Goal: Information Seeking & Learning: Learn about a topic

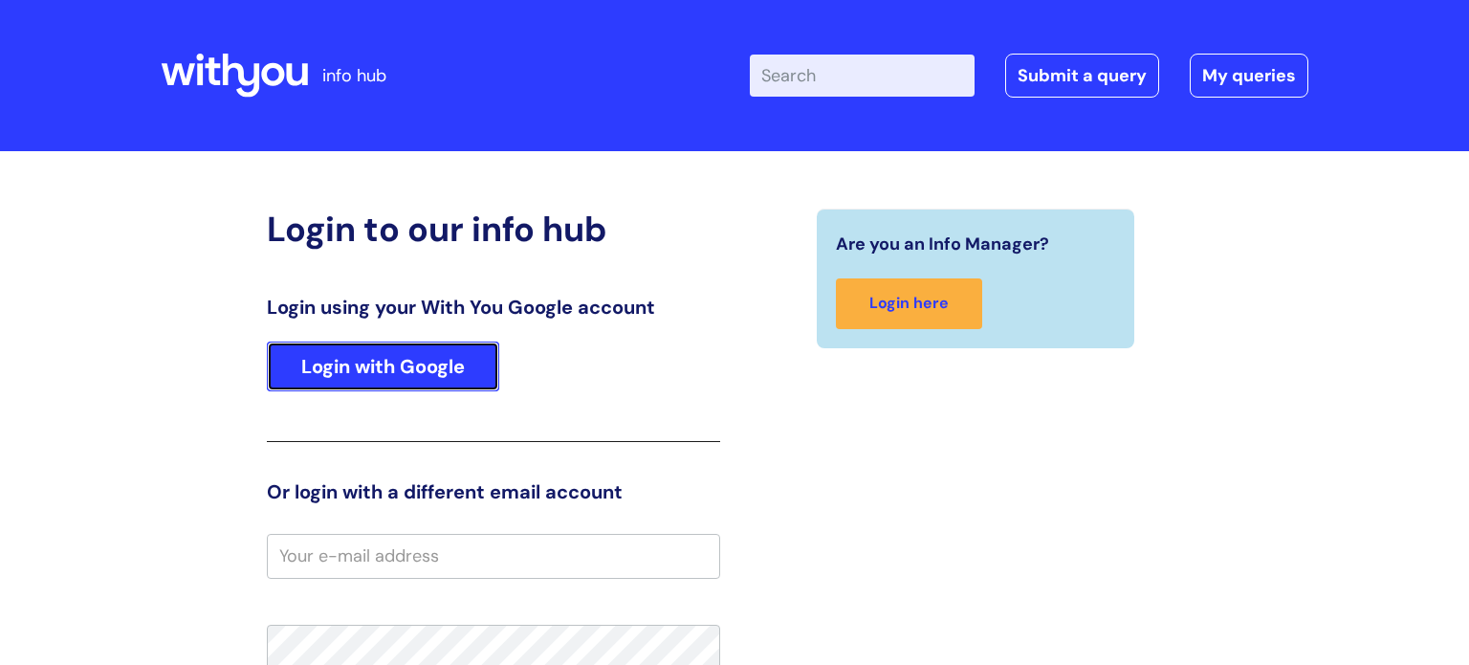
click at [383, 370] on link "Login with Google" at bounding box center [383, 366] width 232 height 50
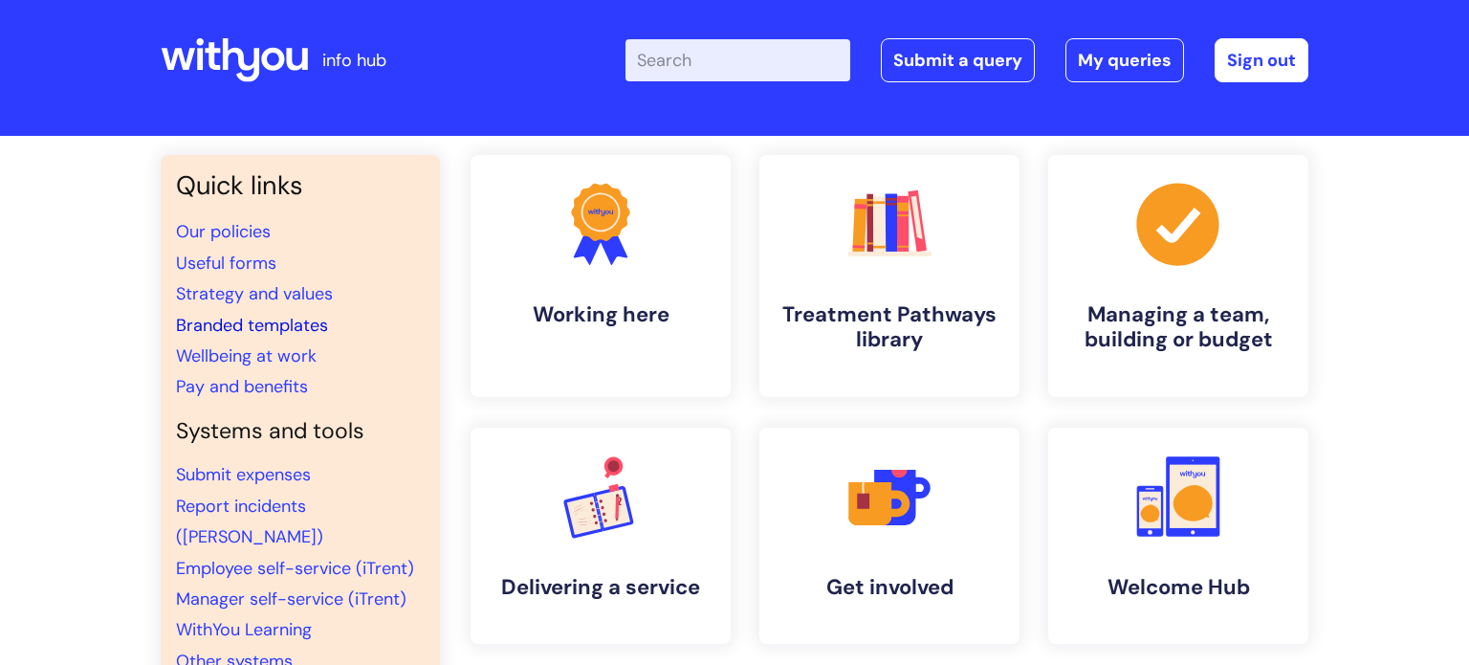
scroll to position [6, 0]
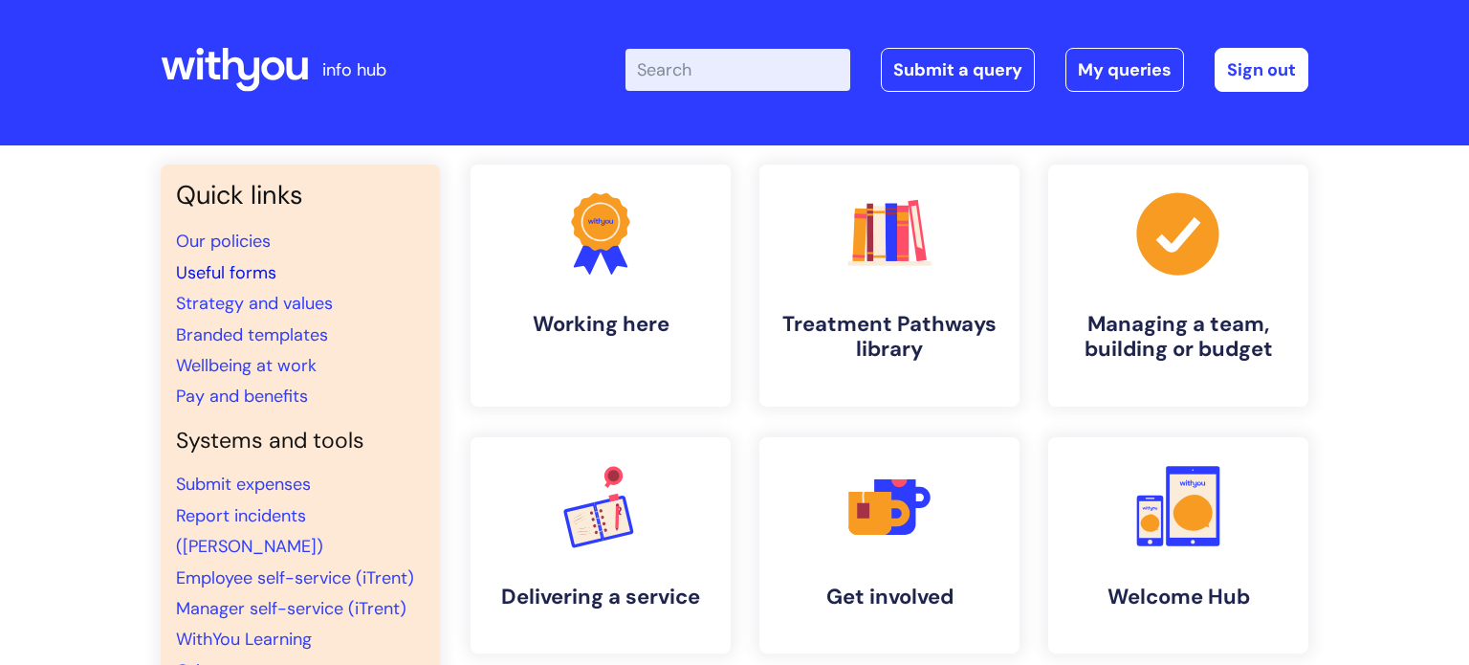
click at [269, 267] on link "Useful forms" at bounding box center [226, 272] width 100 height 23
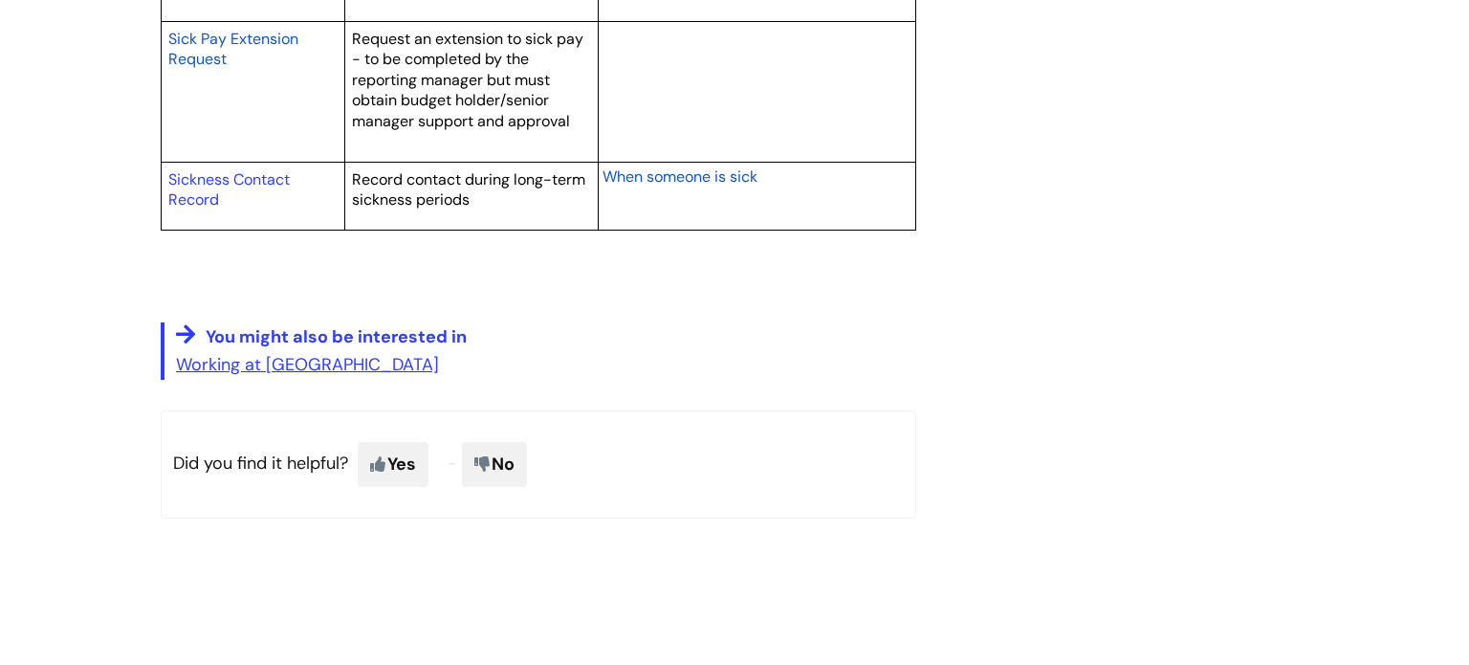
scroll to position [3493, 0]
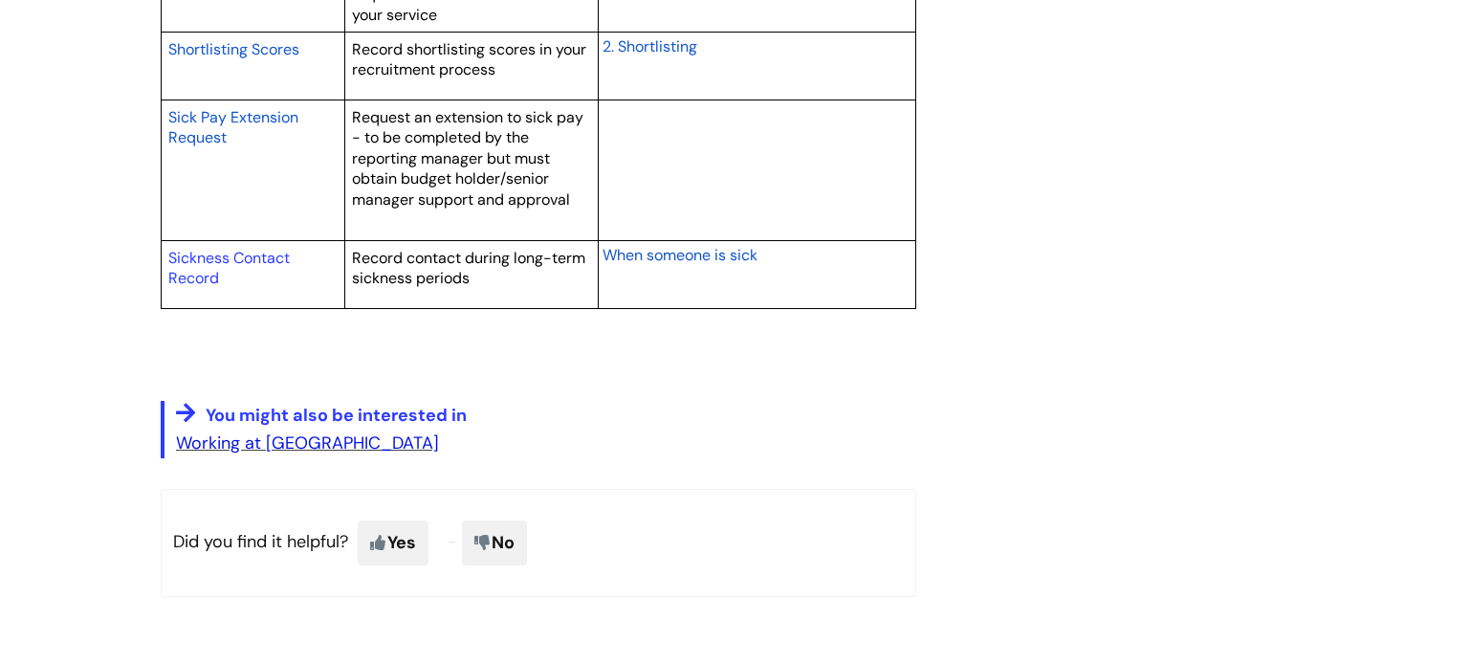
click at [254, 441] on link "Working at WithYou" at bounding box center [307, 442] width 263 height 23
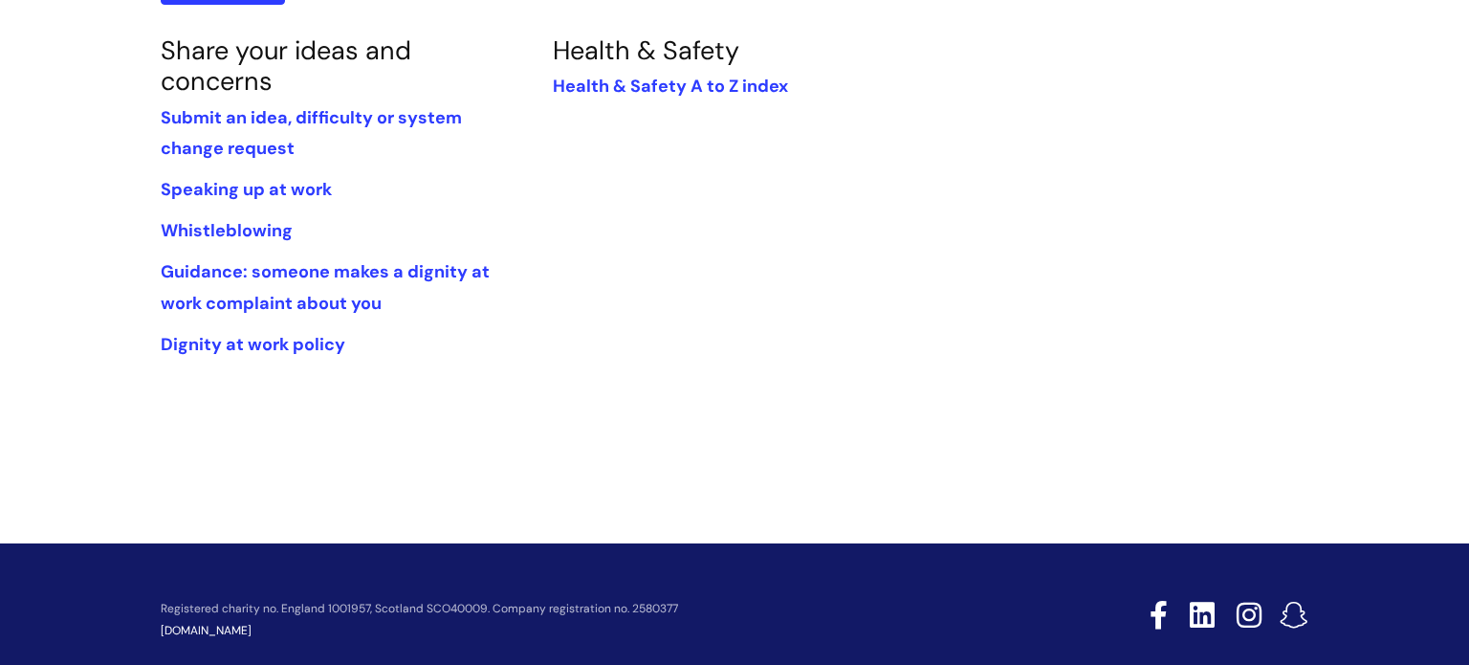
scroll to position [1007, 0]
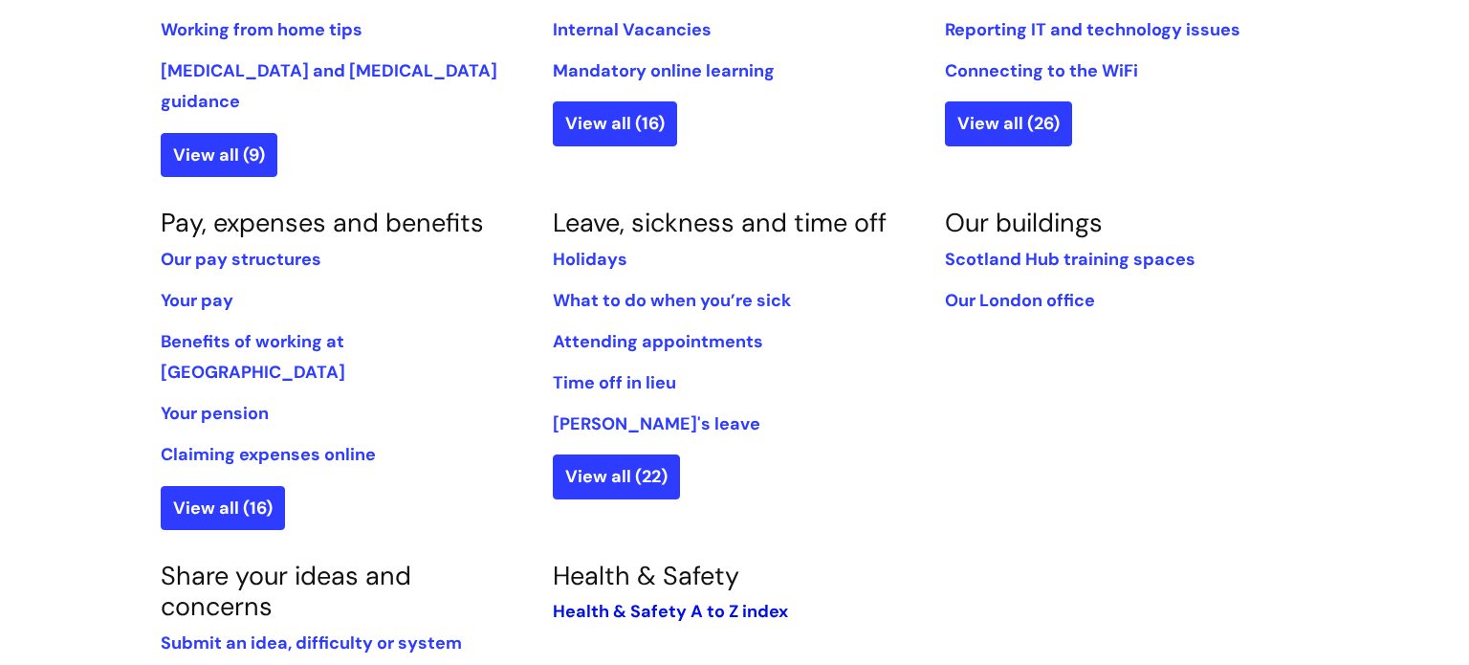
click at [673, 600] on link "Health & Safety A to Z index" at bounding box center [670, 611] width 235 height 23
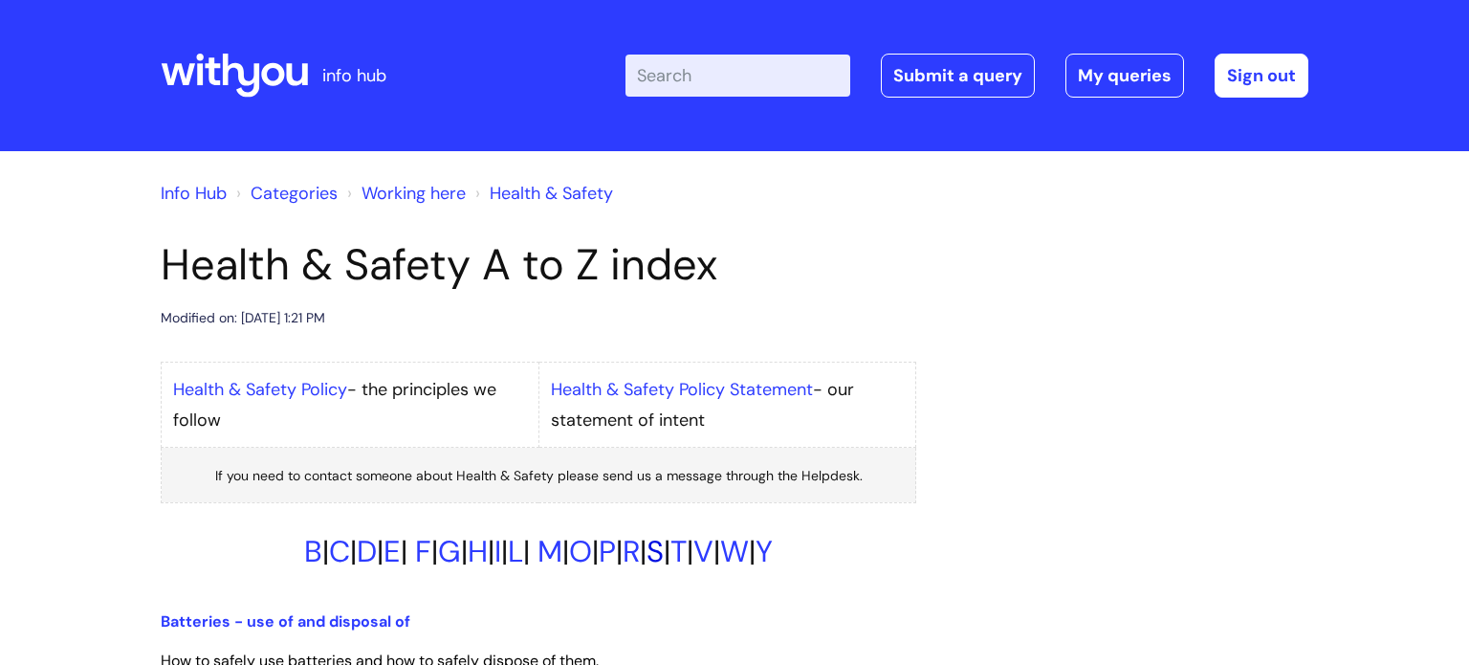
click at [664, 557] on link "S" at bounding box center [655, 551] width 17 height 39
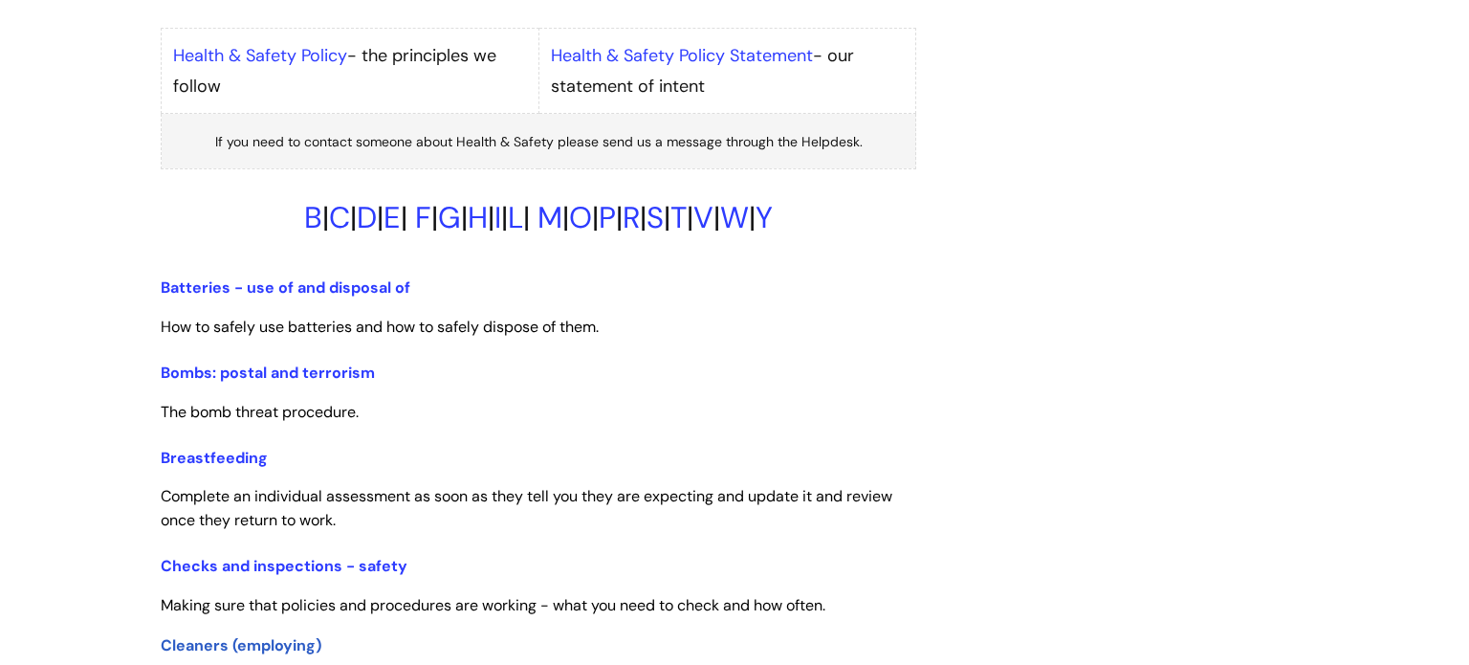
scroll to position [335, 0]
click at [331, 374] on link "Bombs: postal and terrorism" at bounding box center [268, 372] width 214 height 20
